Goal: Information Seeking & Learning: Learn about a topic

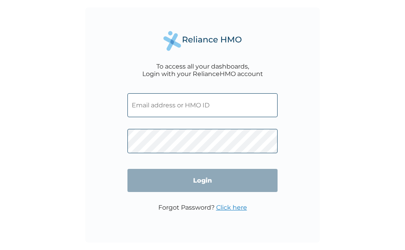
click at [164, 108] on input "text" at bounding box center [202, 105] width 150 height 24
type input "adenike.oyebanji@hugotech.co"
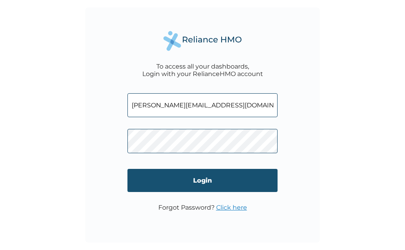
click at [185, 188] on input "Login" at bounding box center [202, 180] width 150 height 23
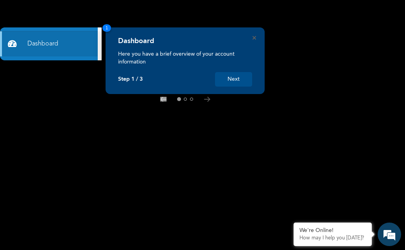
click at [231, 82] on button "Next" at bounding box center [233, 79] width 37 height 14
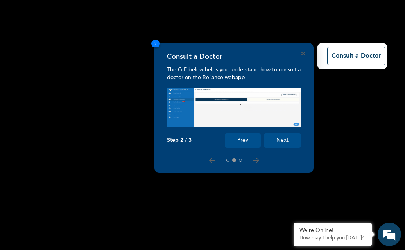
click at [235, 105] on img at bounding box center [234, 107] width 134 height 39
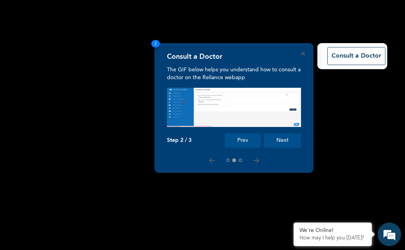
click at [277, 135] on button "Next" at bounding box center [282, 140] width 37 height 14
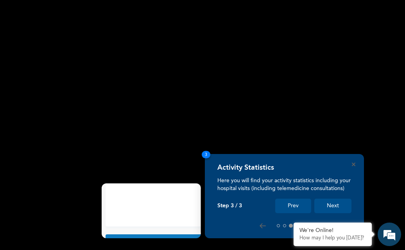
scroll to position [89, 0]
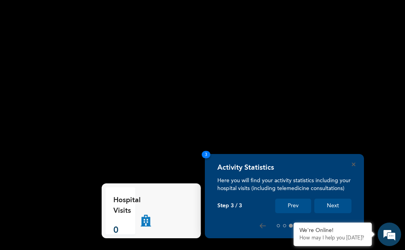
click at [333, 207] on button "Next" at bounding box center [332, 205] width 37 height 14
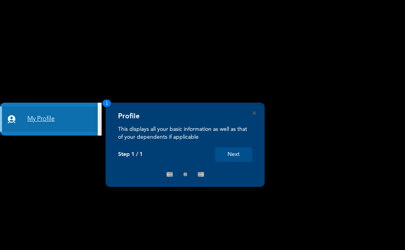
click at [54, 115] on link "My Profile" at bounding box center [49, 118] width 98 height 25
click at [203, 177] on div at bounding box center [185, 174] width 134 height 6
drag, startPoint x: 235, startPoint y: 150, endPoint x: 225, endPoint y: 156, distance: 12.3
click at [225, 156] on button "Next" at bounding box center [233, 154] width 37 height 14
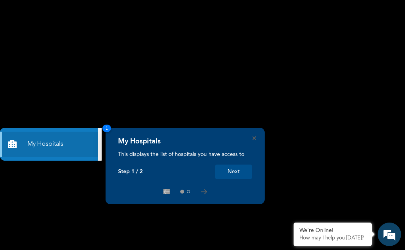
drag, startPoint x: 103, startPoint y: 49, endPoint x: 279, endPoint y: 68, distance: 176.6
click at [102, 49] on rect at bounding box center [202, 125] width 405 height 250
click at [187, 192] on td "Budo Specialist Hospital" at bounding box center [186, 199] width 146 height 20
click at [187, 190] on td "Budo Specialist Hospital" at bounding box center [186, 199] width 146 height 20
click at [200, 192] on td "Budo Specialist Hospital" at bounding box center [186, 199] width 146 height 20
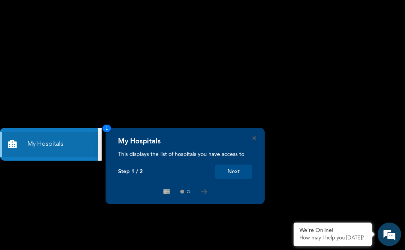
click at [205, 190] on td "Budo Specialist Hospital" at bounding box center [186, 199] width 146 height 20
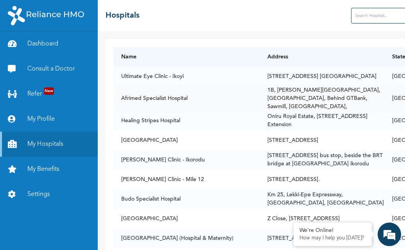
click at [318, 93] on td "1B, [PERSON_NAME][GEOGRAPHIC_DATA], [GEOGRAPHIC_DATA], Behind GTBank, Sawmill, …" at bounding box center [322, 98] width 125 height 25
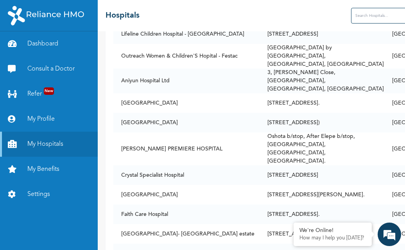
scroll to position [196, 0]
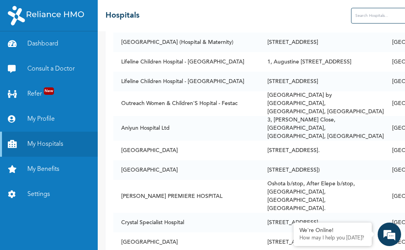
click at [351, 16] on input "text" at bounding box center [382, 16] width 63 height 16
click at [351, 16] on input "ipaj" at bounding box center [382, 16] width 63 height 16
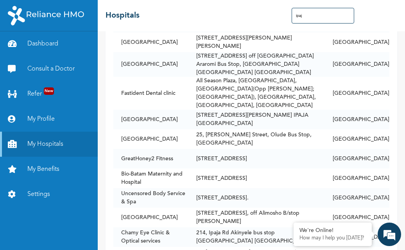
scroll to position [327, 0]
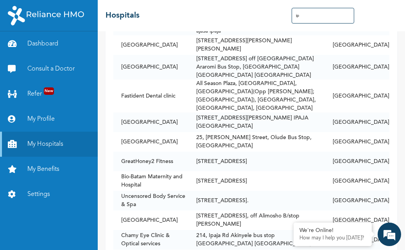
type input "i"
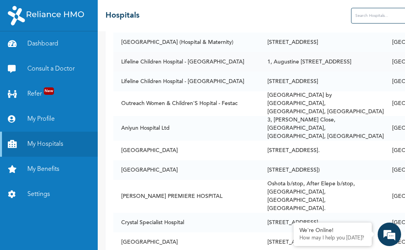
scroll to position [0, 0]
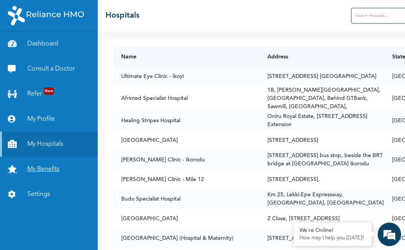
click at [52, 171] on link "My Benefits" at bounding box center [49, 168] width 98 height 25
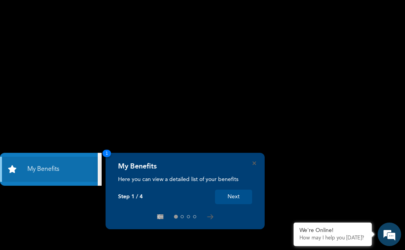
click at [237, 203] on button "Next" at bounding box center [233, 196] width 37 height 14
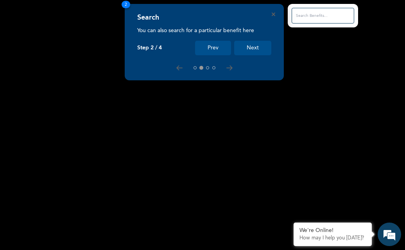
click at [258, 47] on button "Next" at bounding box center [252, 48] width 37 height 14
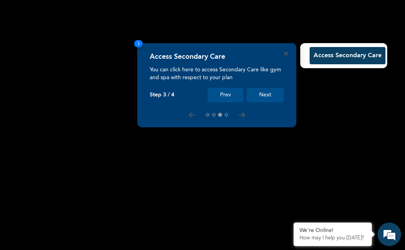
click at [266, 96] on button "Next" at bounding box center [265, 95] width 37 height 14
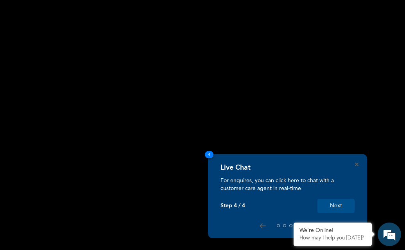
click at [333, 203] on button "Next" at bounding box center [336, 205] width 37 height 14
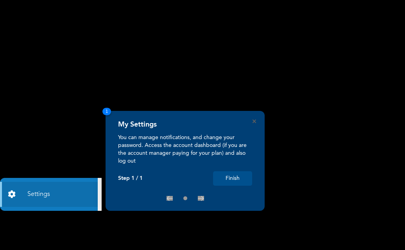
click at [257, 120] on div "My Settings You can manage notifications, and change your password. Access the …" at bounding box center [185, 161] width 159 height 100
click at [253, 120] on icon "Close" at bounding box center [255, 121] width 4 height 4
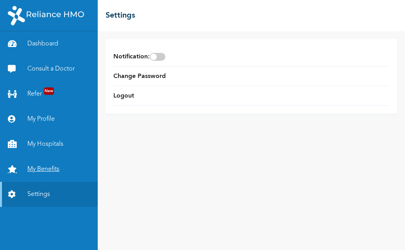
click at [46, 171] on link "My Benefits" at bounding box center [49, 168] width 98 height 25
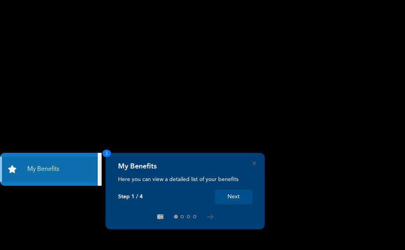
click at [255, 159] on div "My Benefits Here you can view a detailed list of your benefits Step 1 / 4 Next 1" at bounding box center [185, 191] width 159 height 76
click at [254, 162] on icon "Close" at bounding box center [255, 163] width 4 height 4
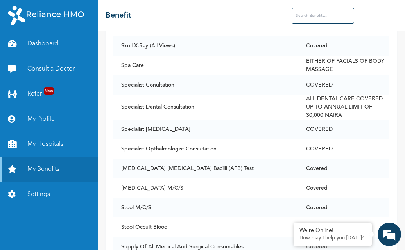
scroll to position [5472, 0]
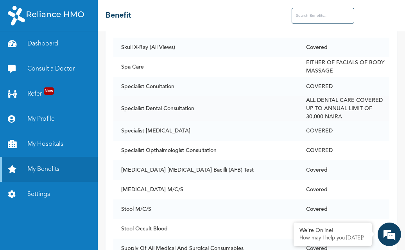
click at [163, 121] on td "Specialist Dental Consultation" at bounding box center [205, 108] width 185 height 25
drag, startPoint x: 223, startPoint y: 125, endPoint x: 239, endPoint y: 128, distance: 17.0
click at [229, 121] on td "Specialist Dental Consultation" at bounding box center [205, 108] width 185 height 25
drag, startPoint x: 257, startPoint y: 130, endPoint x: 266, endPoint y: 129, distance: 9.4
click at [264, 121] on td "Specialist Dental Consultation" at bounding box center [205, 108] width 185 height 25
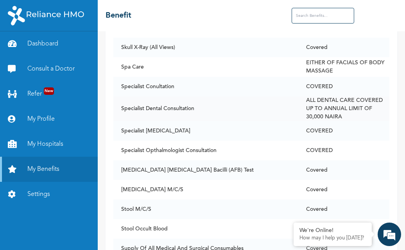
drag, startPoint x: 293, startPoint y: 126, endPoint x: 333, endPoint y: 129, distance: 40.0
click at [324, 121] on tr "Specialist Dental Consultation ALL DENTAL CARE COVERED UP TO ANNUAL LIMIT OF 30…" at bounding box center [251, 108] width 276 height 25
click at [334, 121] on td "ALL DENTAL CARE COVERED UP TO ANNUAL LIMIT OF 30,000 NAIRA" at bounding box center [343, 108] width 91 height 25
click at [231, 139] on td "Specialist [MEDICAL_DATA]" at bounding box center [205, 131] width 185 height 20
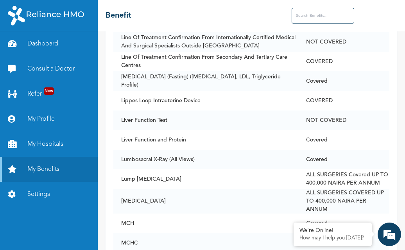
scroll to position [3047, 0]
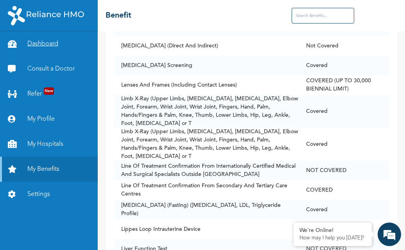
click at [40, 44] on link "Dashboard" at bounding box center [49, 43] width 98 height 25
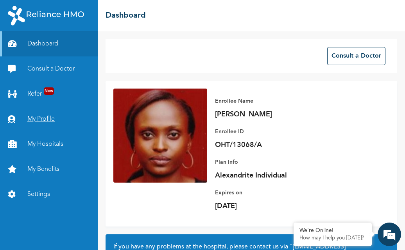
click at [34, 119] on link "My Profile" at bounding box center [49, 118] width 98 height 25
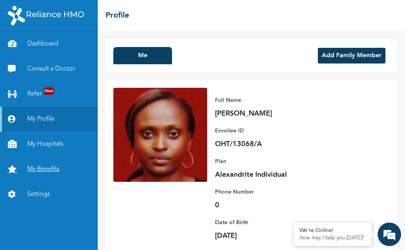
click at [42, 169] on link "My Benefits" at bounding box center [49, 168] width 98 height 25
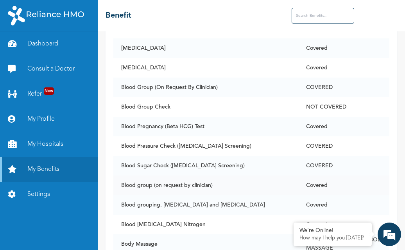
scroll to position [587, 0]
